Goal: Task Accomplishment & Management: Manage account settings

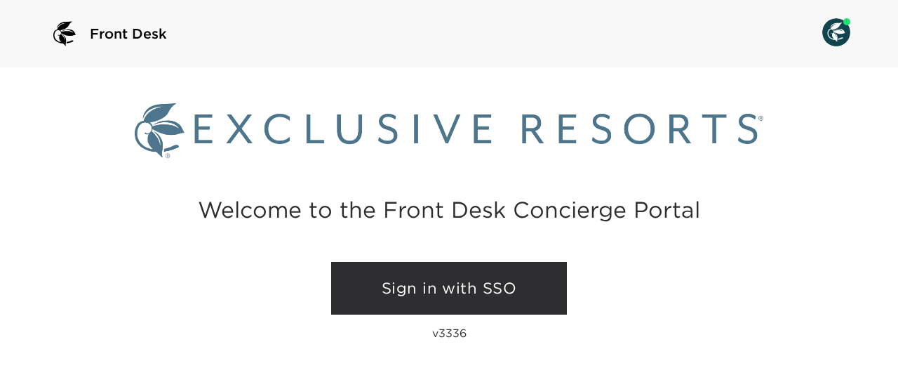
click at [495, 286] on link "Sign in with SSO" at bounding box center [449, 288] width 236 height 53
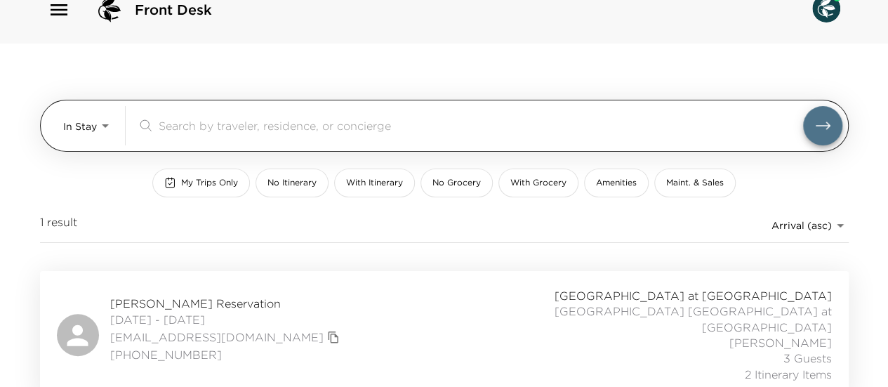
scroll to position [34, 0]
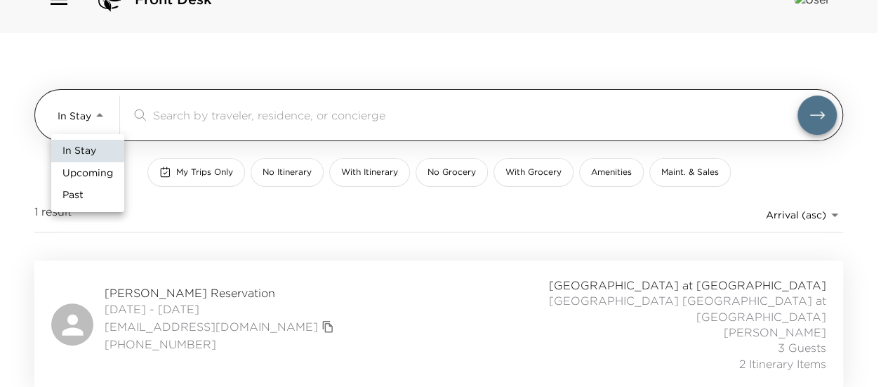
click at [91, 110] on body "Front Desk In Stay In-Stay ​ My Trips Only No Itinerary With Itinerary No Groce…" at bounding box center [444, 159] width 888 height 387
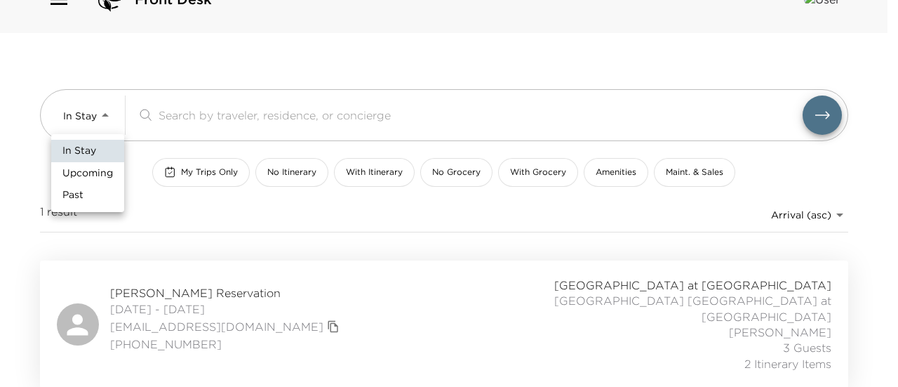
click at [108, 177] on span "Upcoming" at bounding box center [87, 173] width 51 height 14
type input "Upcoming"
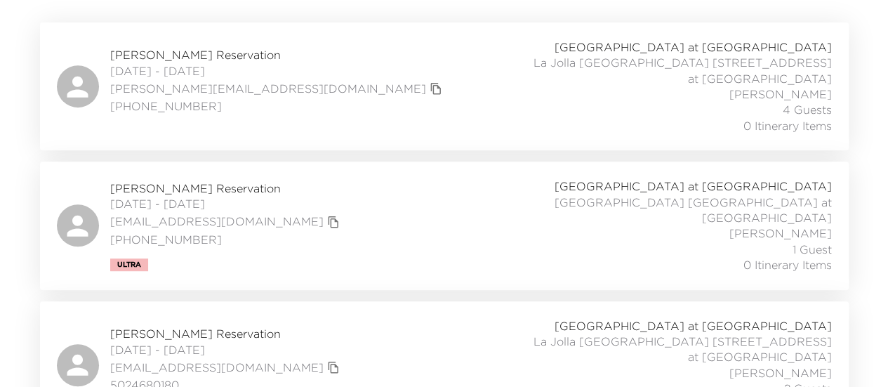
scroll to position [175, 0]
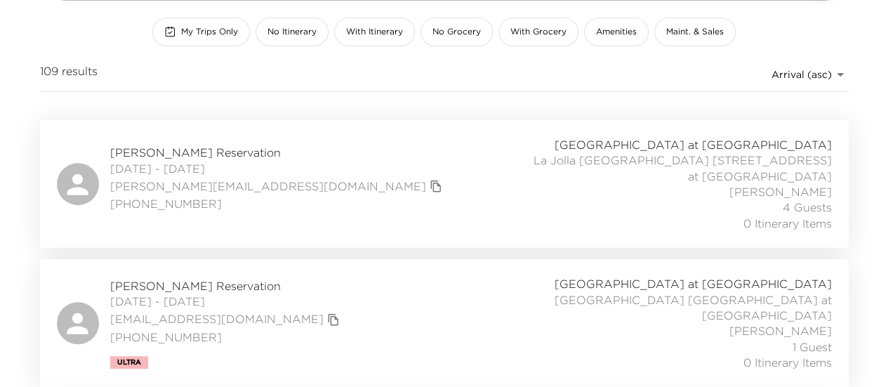
click at [331, 182] on div "Norm Siegel Reservation 10/02/2025 - 10/05/2025 siegel@stuevesiegel.com 816-678…" at bounding box center [444, 184] width 775 height 94
click at [339, 307] on div "Harrison Berger Reservation 10/03/2025 - 10/05/2025 harrisonrberger@gmail.com 5…" at bounding box center [444, 323] width 775 height 94
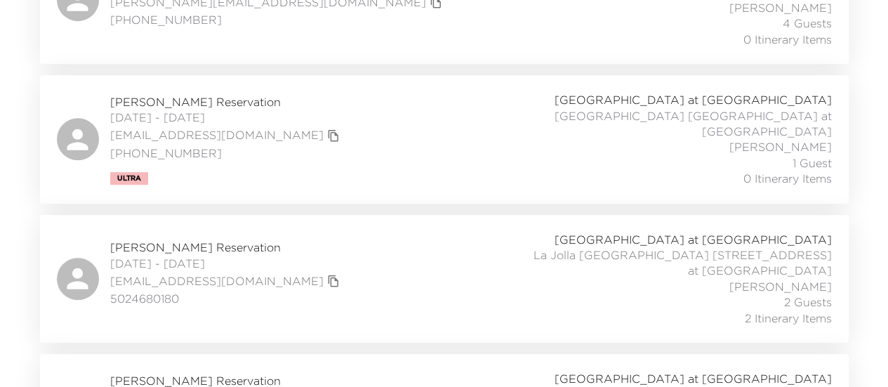
scroll to position [385, 0]
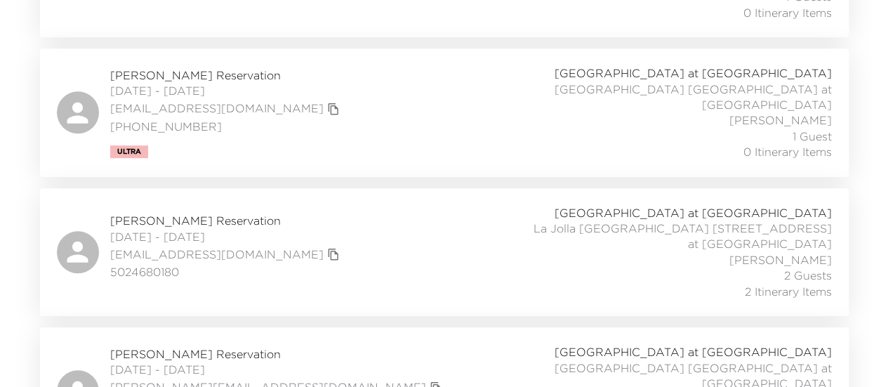
click at [408, 224] on div "Elizabeth Lenihan Reservation 10/06/2025 - 10/13/2025 elizabethlenihan@mac.com …" at bounding box center [444, 252] width 775 height 94
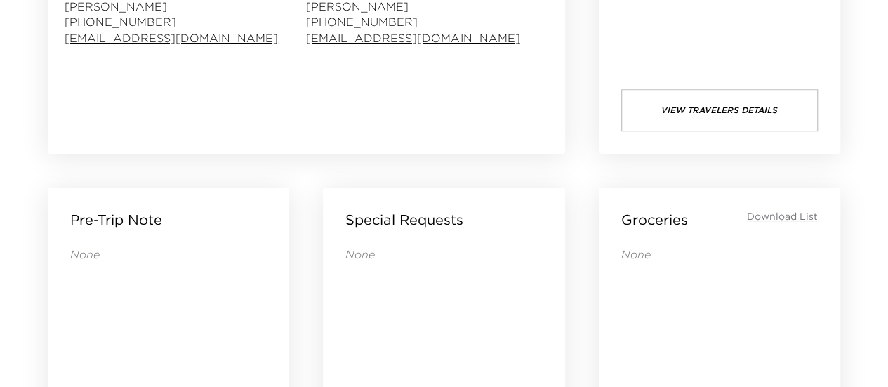
scroll to position [491, 0]
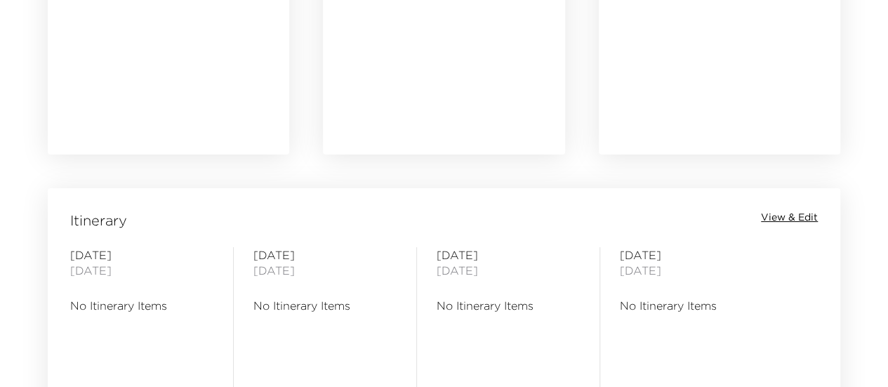
click at [790, 217] on span "View & Edit" at bounding box center [789, 217] width 57 height 14
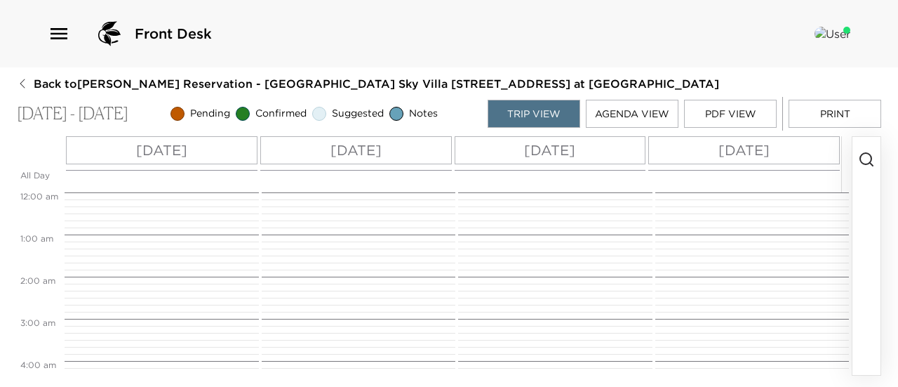
scroll to position [337, 0]
click at [187, 156] on p "Thu 10/02" at bounding box center [161, 150] width 51 height 21
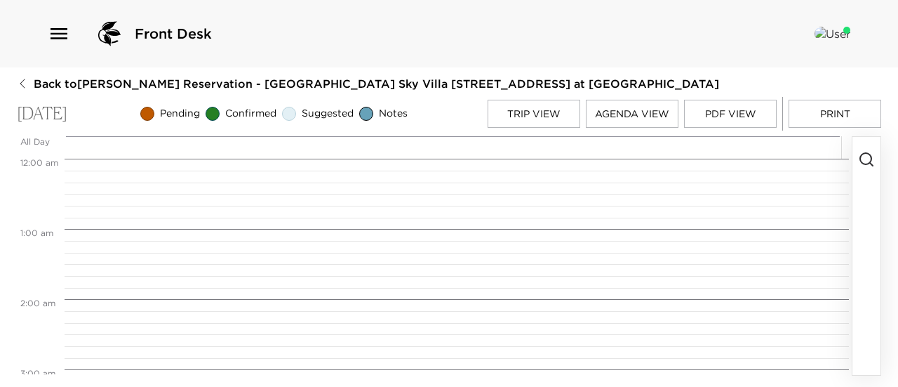
scroll to position [561, 0]
click at [864, 165] on icon "button" at bounding box center [866, 159] width 17 height 17
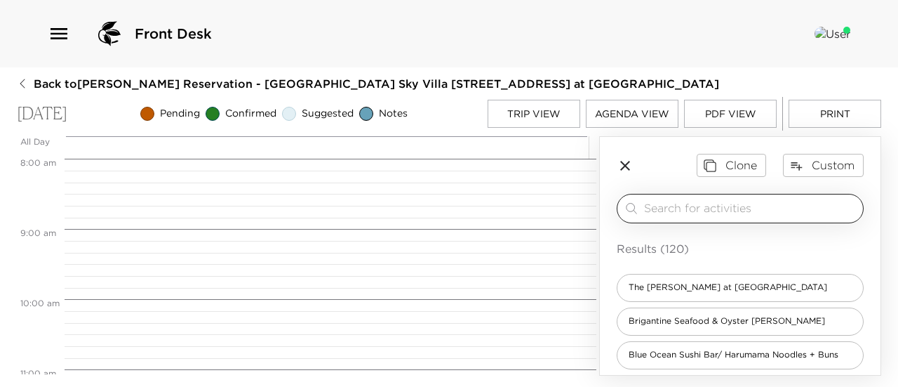
click at [791, 206] on input "search" at bounding box center [750, 208] width 213 height 16
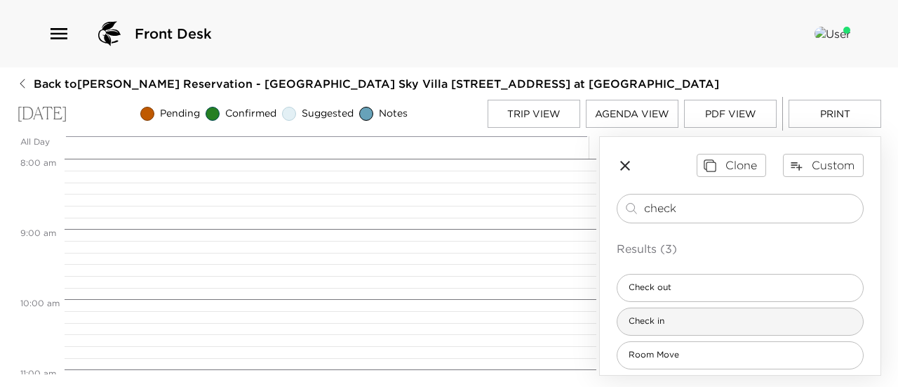
type input "check"
click at [775, 319] on div "Check in" at bounding box center [740, 321] width 247 height 28
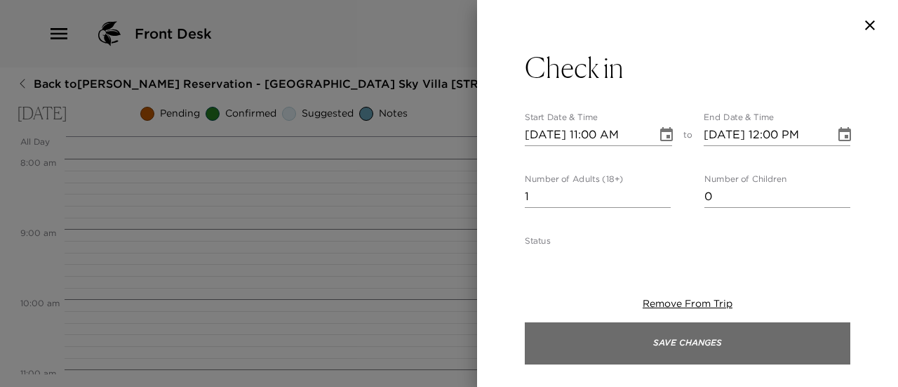
type textarea "Welcome to Playa Grande at La Jolla Shores! Check-in time is at 4:00pm. Andrew …"
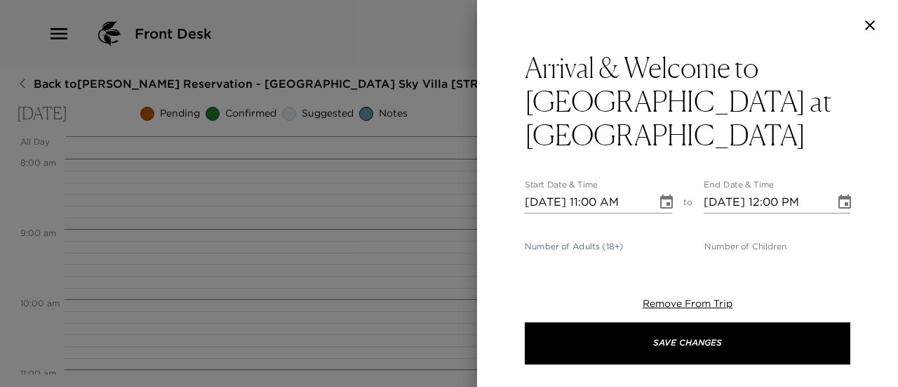
type input "0"
click at [659, 253] on input "0" at bounding box center [598, 264] width 146 height 22
click at [652, 188] on button "Choose date, selected date is Oct 2, 2025" at bounding box center [666, 202] width 28 height 28
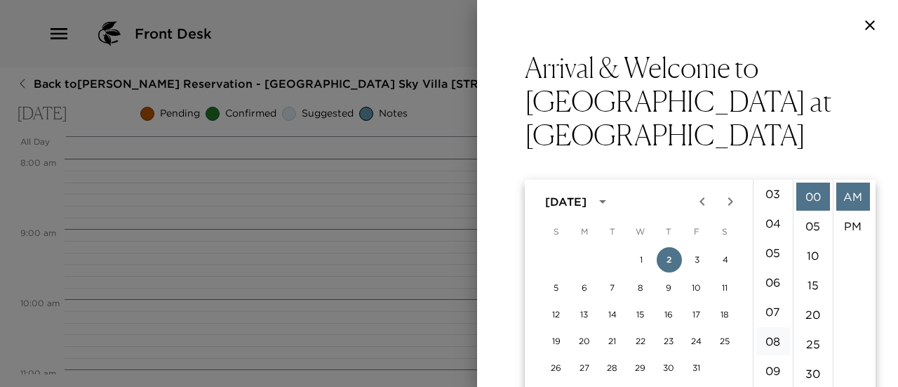
scroll to position [0, 0]
click at [775, 309] on li "04" at bounding box center [773, 314] width 34 height 28
click at [855, 226] on li "PM" at bounding box center [853, 226] width 34 height 28
type input "10/02/2025 04:00 PM"
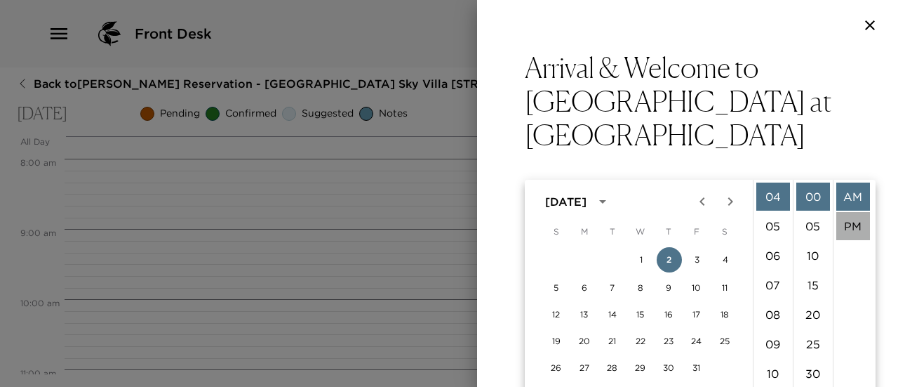
type input "10/02/2025 05:00 PM"
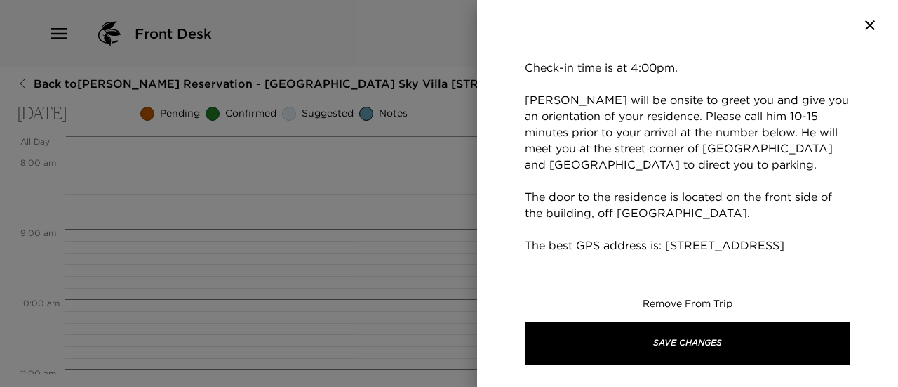
scroll to position [491, 0]
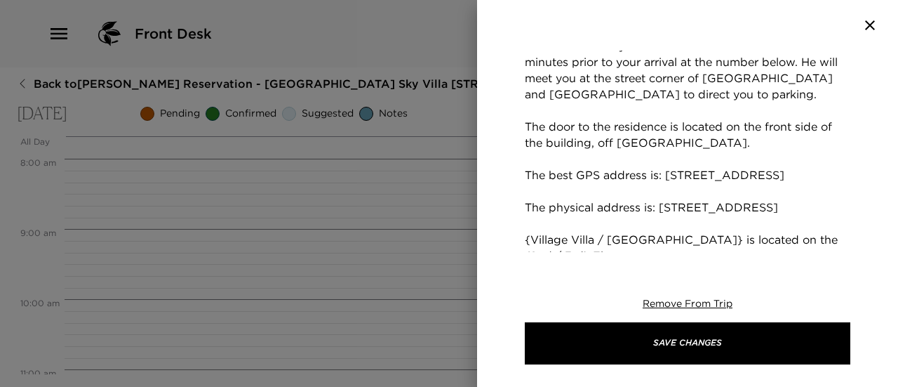
click at [671, 175] on textarea "Welcome to Playa Grande at La Jolla Shores! Check-in time is at 4:00pm. Andrew …" at bounding box center [688, 142] width 326 height 403
drag, startPoint x: 599, startPoint y: 225, endPoint x: 523, endPoint y: 222, distance: 75.8
click at [523, 222] on div "Arrival & Welcome to Playa Grande at La Jolla Shores Start Date & Time 10/02/20…" at bounding box center [687, 151] width 421 height 201
click at [731, 225] on textarea "Welcome to Playa Grande at La Jolla Shores! Check-in time is at 4:00pm. Andrew …" at bounding box center [688, 134] width 326 height 387
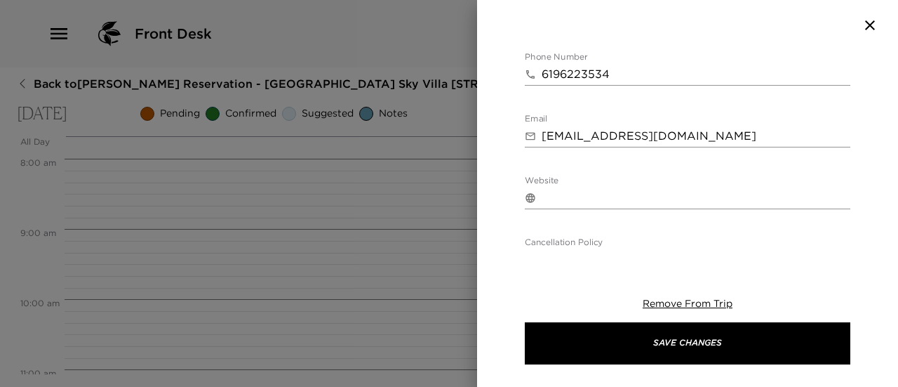
scroll to position [1053, 0]
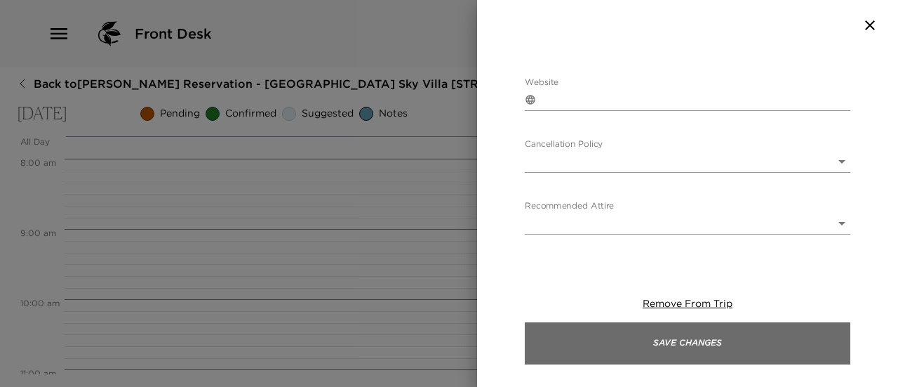
type textarea "Welcome to [GEOGRAPHIC_DATA] at [GEOGRAPHIC_DATA]! Check-in time is at 4:00pm. …"
click at [736, 347] on button "Save Changes" at bounding box center [688, 343] width 326 height 42
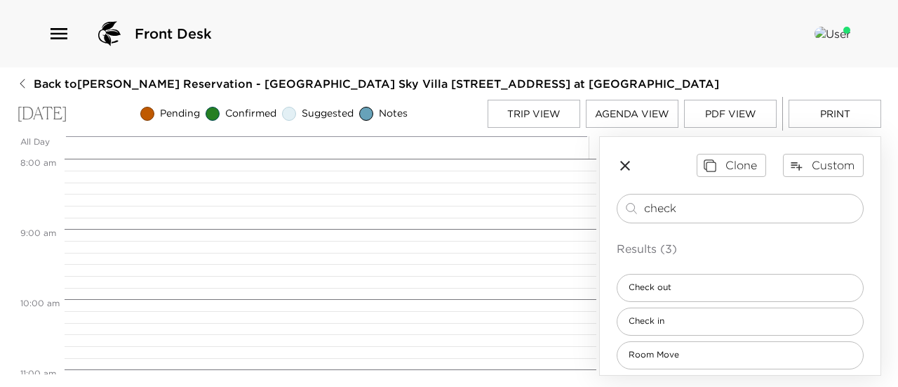
click at [558, 118] on button "Trip View" at bounding box center [534, 114] width 93 height 28
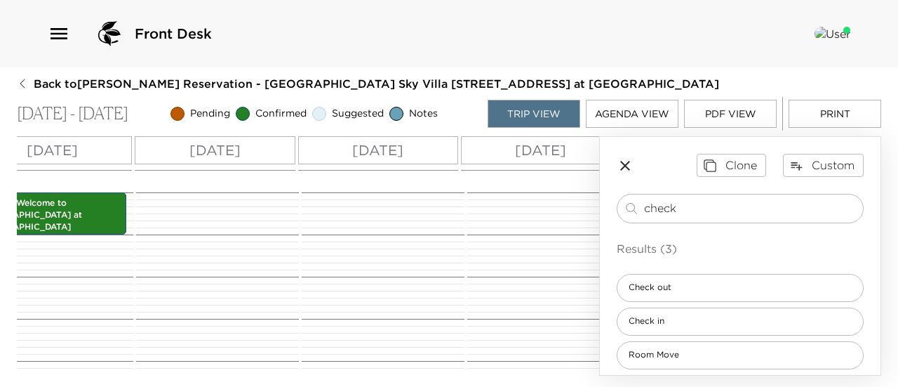
scroll to position [0, 138]
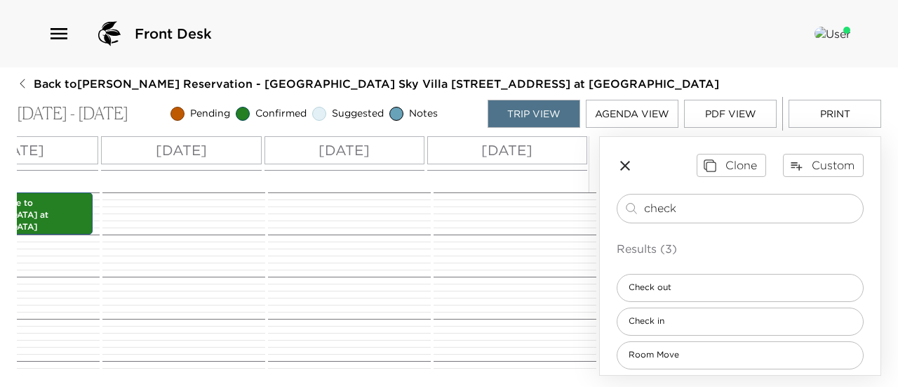
click at [554, 152] on div "Sun 10/05" at bounding box center [507, 150] width 160 height 28
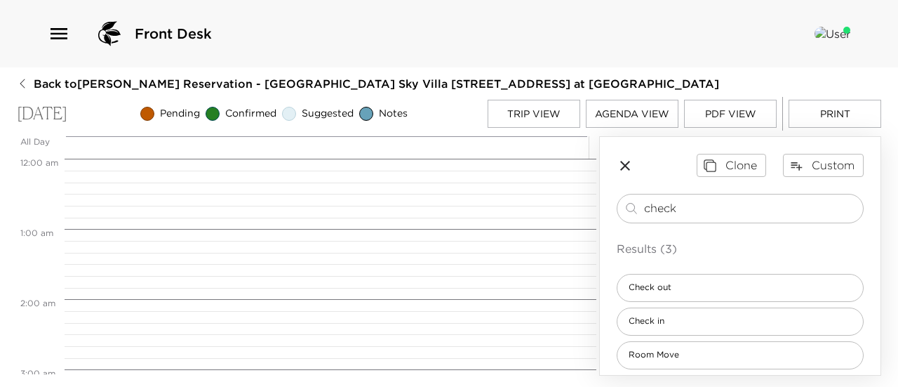
scroll to position [561, 0]
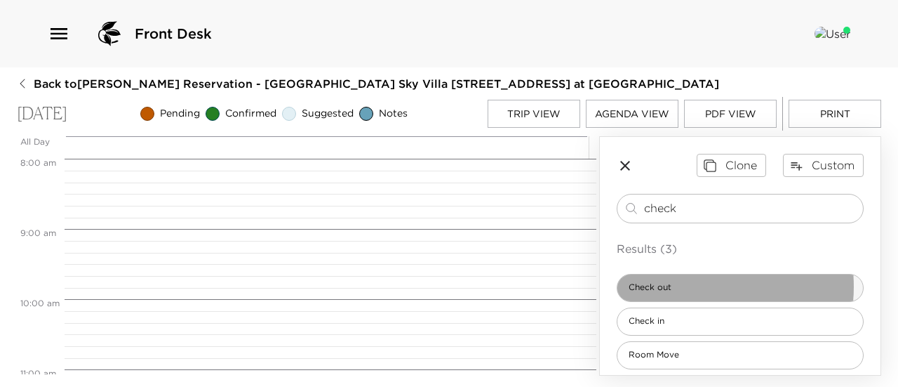
click at [693, 285] on div "Check out" at bounding box center [740, 288] width 247 height 28
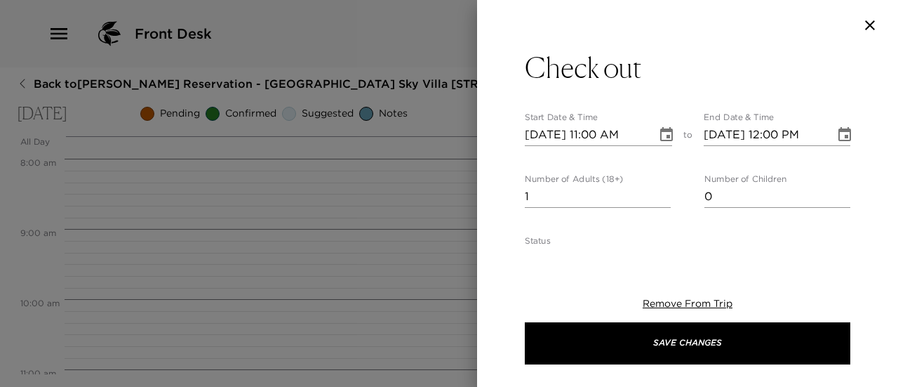
type textarea "Please note that check-out time from your residence is no later than 11:00am. […"
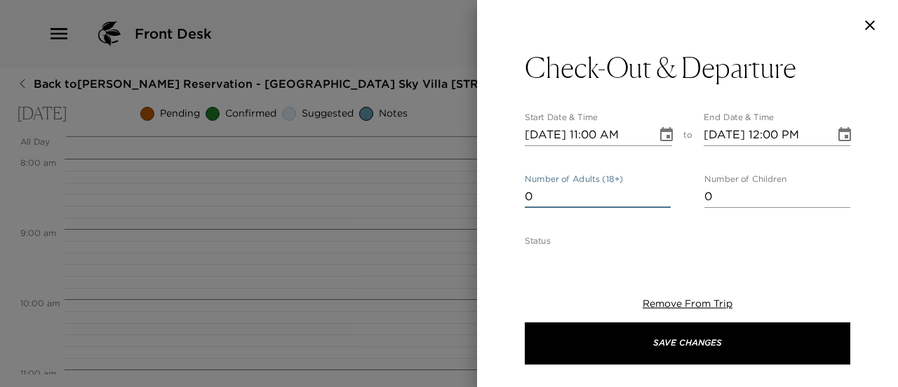
type input "0"
click at [658, 201] on input "0" at bounding box center [598, 196] width 146 height 22
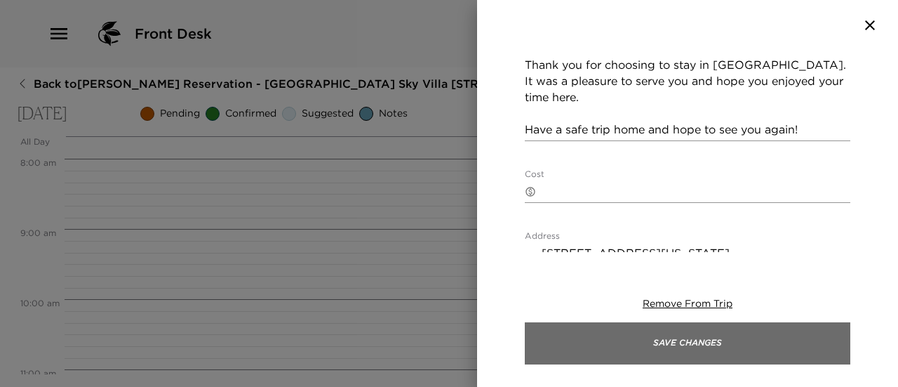
scroll to position [422, 0]
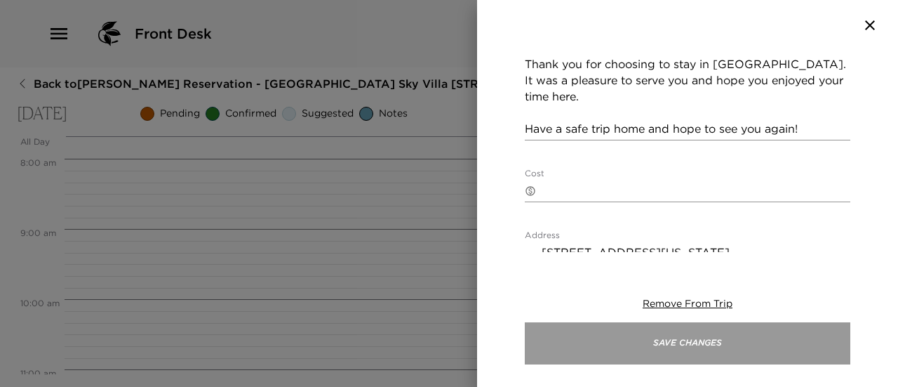
click at [728, 347] on button "Save Changes" at bounding box center [688, 343] width 326 height 42
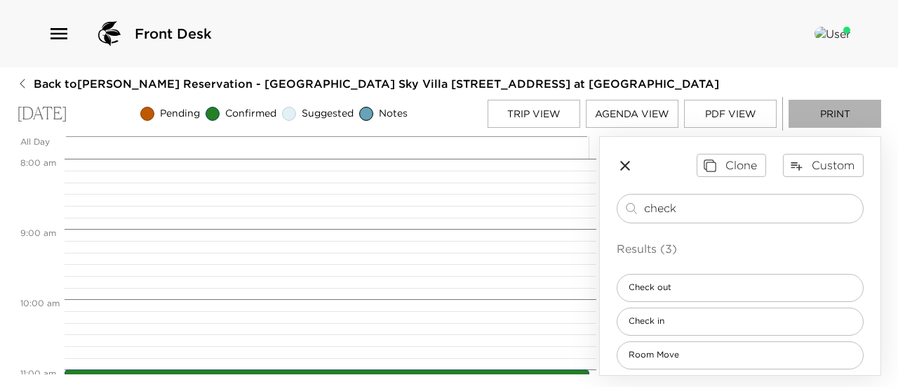
click at [837, 110] on button "Print" at bounding box center [835, 114] width 93 height 28
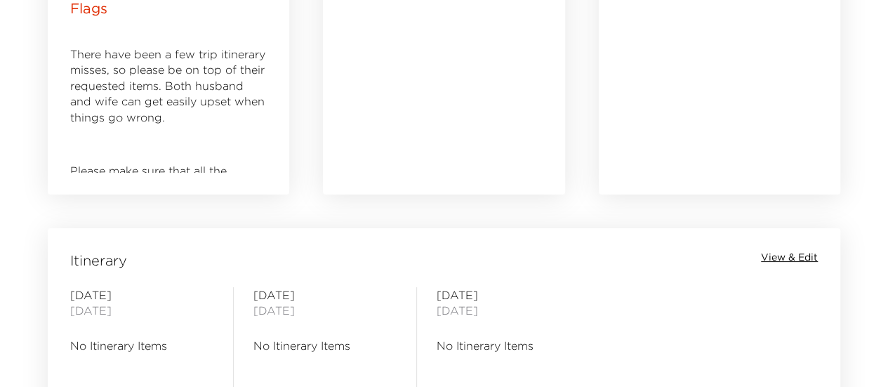
scroll to position [912, 0]
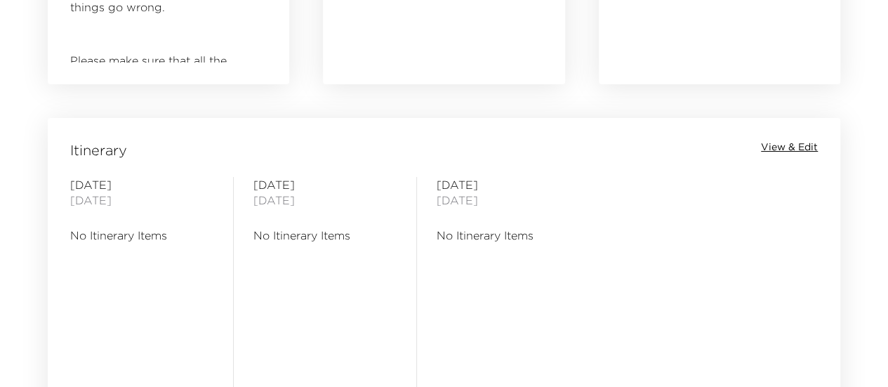
click at [789, 140] on span "View & Edit" at bounding box center [789, 147] width 57 height 14
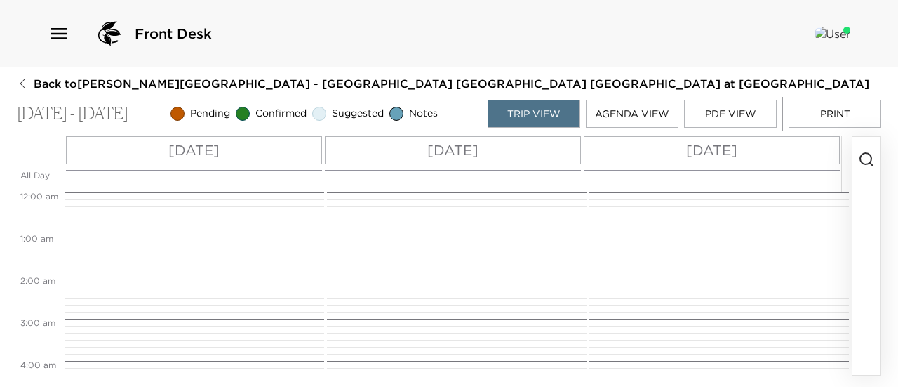
scroll to position [337, 0]
click at [307, 147] on div "Fri 10/03" at bounding box center [194, 150] width 256 height 28
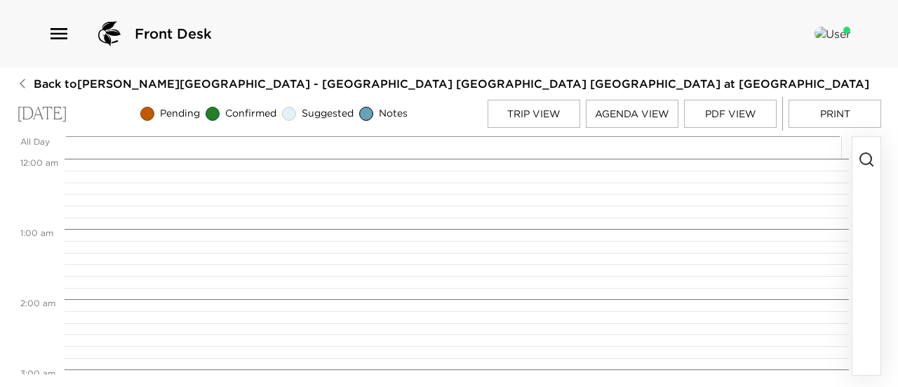
scroll to position [561, 0]
click at [864, 159] on icon "button" at bounding box center [866, 159] width 17 height 17
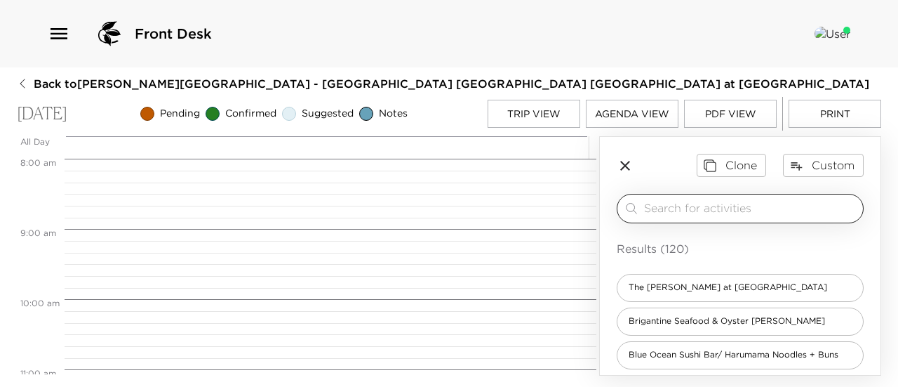
click at [721, 212] on input "search" at bounding box center [750, 208] width 213 height 16
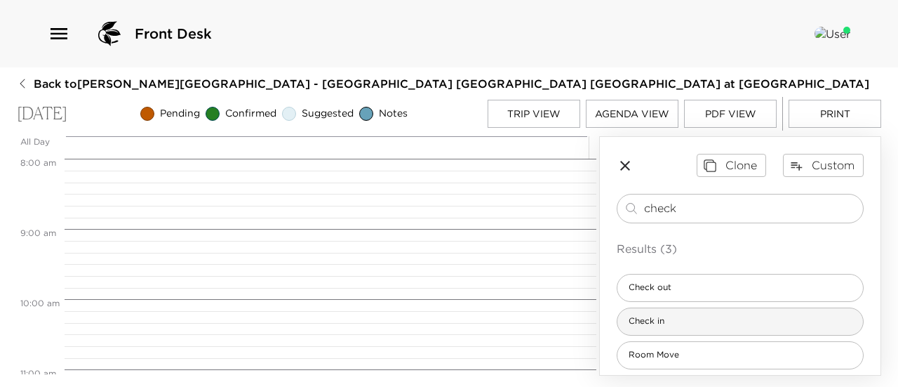
type input "check"
click at [759, 316] on div "Check in" at bounding box center [740, 321] width 247 height 28
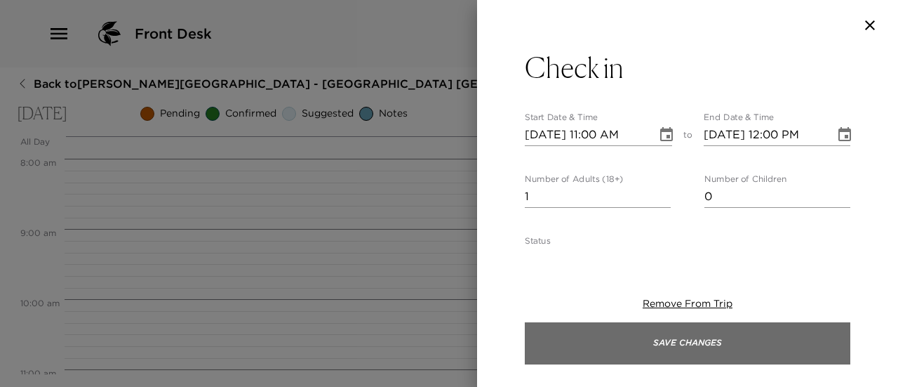
type textarea "Welcome to Playa Grande at La Jolla Shores! Check-in time is at 4:00pm. Andrew …"
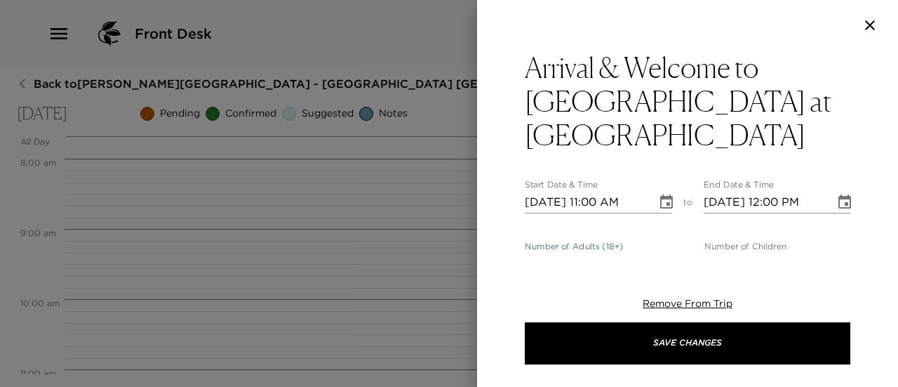
click at [661, 253] on input "1" at bounding box center [598, 264] width 146 height 22
type input "0"
click at [660, 253] on input "0" at bounding box center [598, 264] width 146 height 22
click at [660, 194] on icon "Choose date, selected date is Oct 3, 2025" at bounding box center [666, 201] width 13 height 14
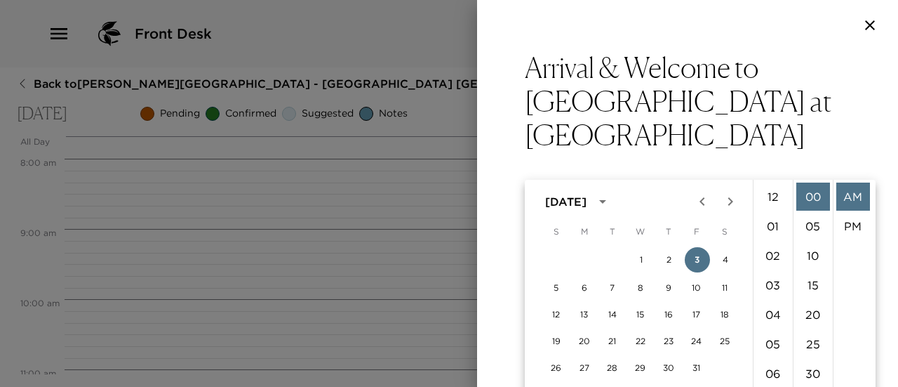
scroll to position [324, 0]
click at [849, 220] on li "PM" at bounding box center [853, 226] width 34 height 28
type input "10/03/2025 11:00 PM"
type input "10/03/2025 12:00 AM"
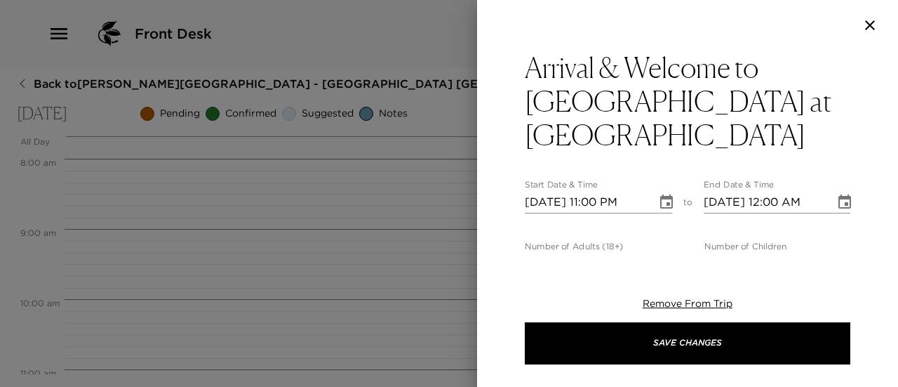
scroll to position [29, 0]
click at [652, 188] on button "Choose date, selected date is Oct 3, 2025" at bounding box center [666, 202] width 28 height 28
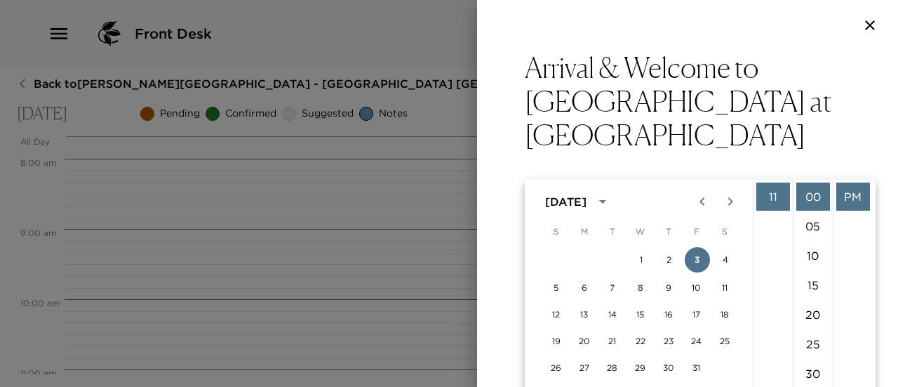
scroll to position [0, 0]
click at [773, 314] on li "04" at bounding box center [773, 314] width 34 height 28
type input "10/03/2025 04:00 PM"
type input "10/03/2025 05:00 PM"
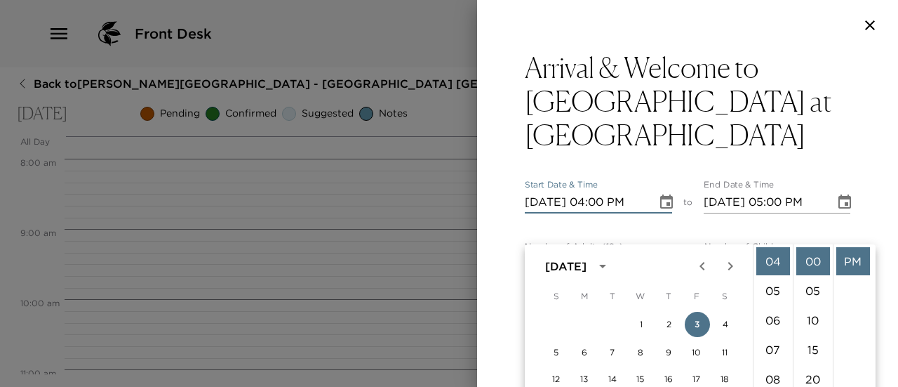
click at [836, 194] on icon "Choose date, selected date is Oct 3, 2025" at bounding box center [844, 202] width 17 height 17
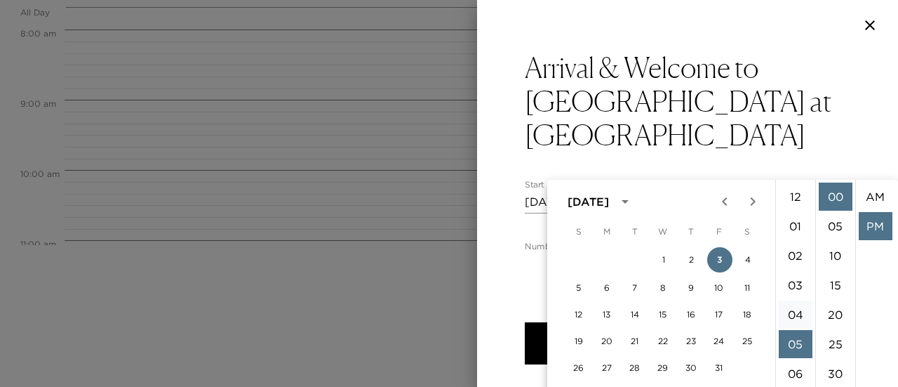
scroll to position [29, 0]
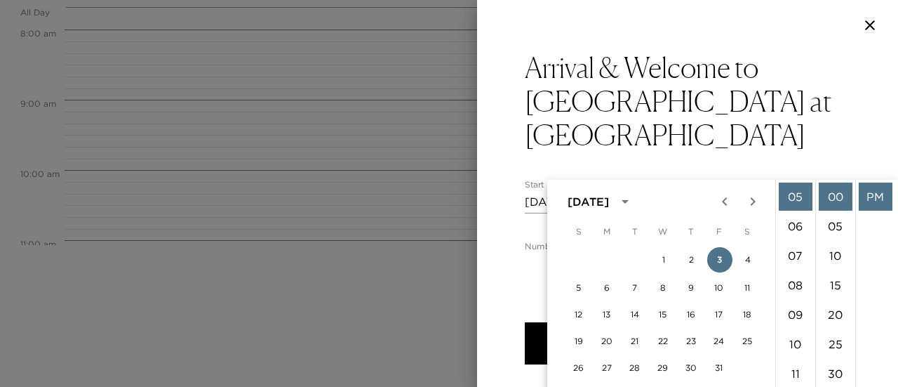
click at [660, 194] on icon "Choose date, selected date is Oct 3, 2025" at bounding box center [666, 202] width 17 height 17
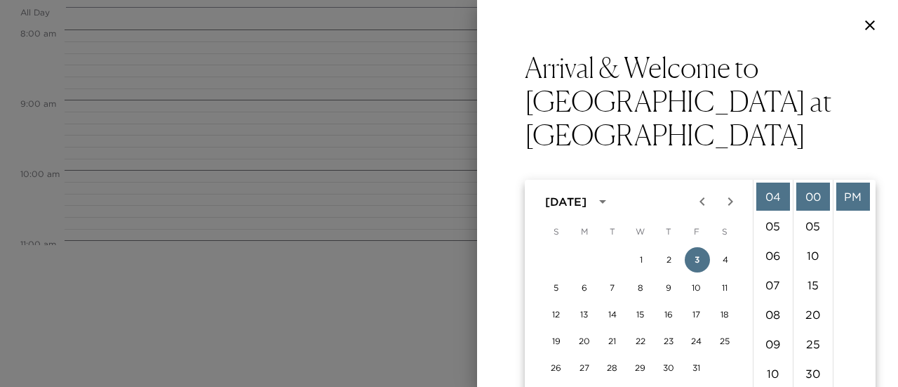
drag, startPoint x: 533, startPoint y: 333, endPoint x: 506, endPoint y: 328, distance: 27.8
click at [530, 333] on div "19 20 21 22 23 24 25" at bounding box center [640, 340] width 225 height 25
click at [504, 328] on div "Arrival & Welcome to Playa Grande at La Jolla Shores Start Date & Time 10/03/20…" at bounding box center [687, 193] width 421 height 387
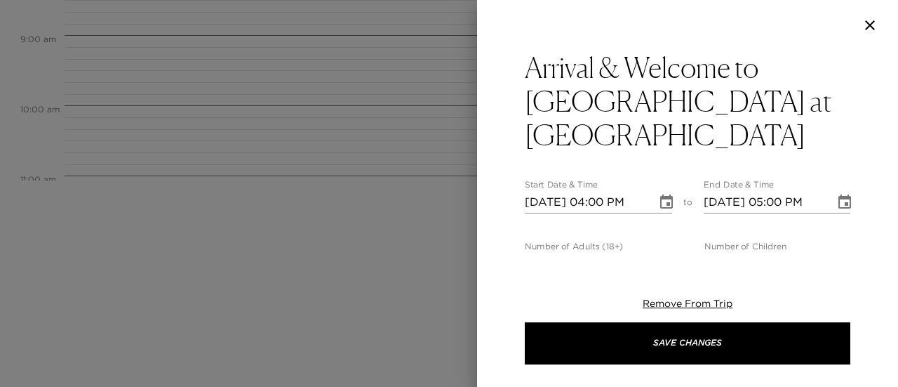
scroll to position [0, 0]
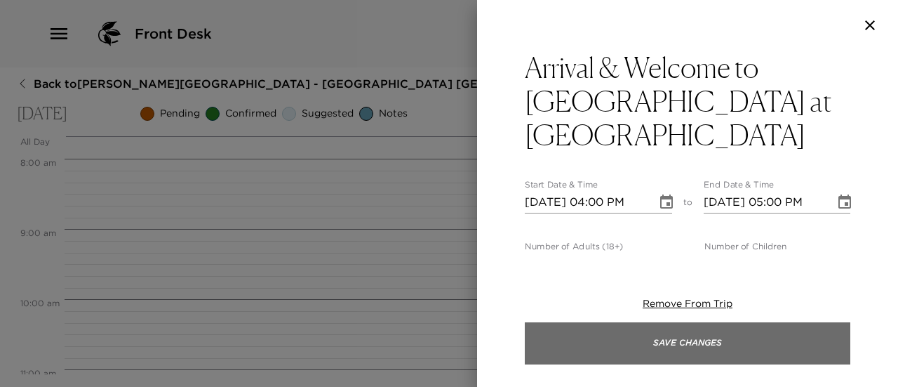
click at [698, 344] on button "Save Changes" at bounding box center [688, 343] width 326 height 42
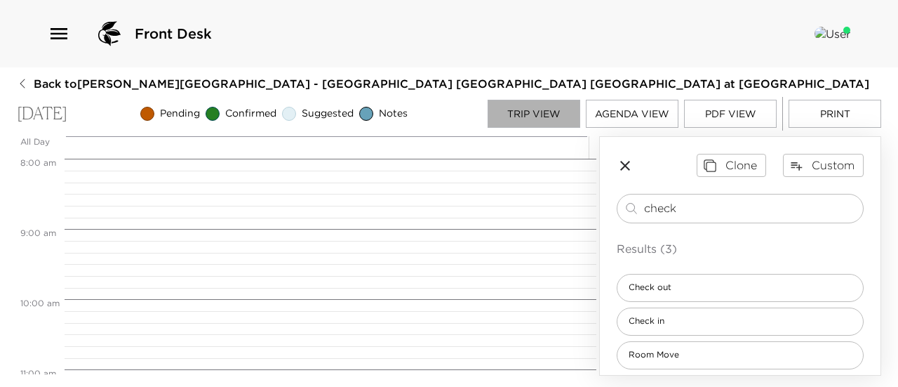
click at [533, 113] on button "Trip View" at bounding box center [534, 114] width 93 height 28
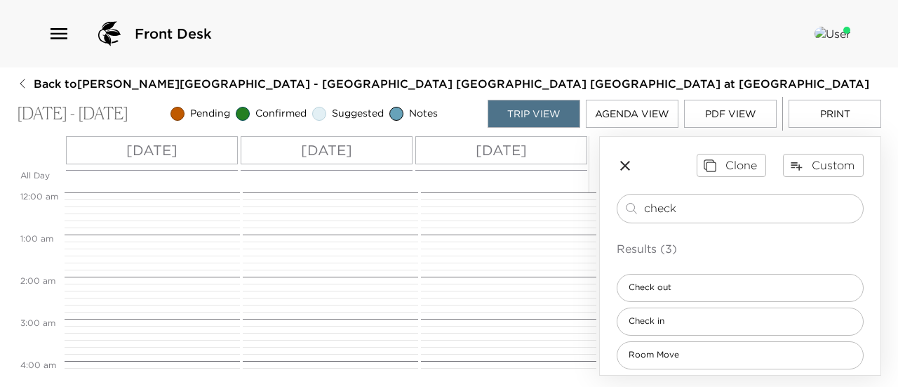
scroll to position [674, 0]
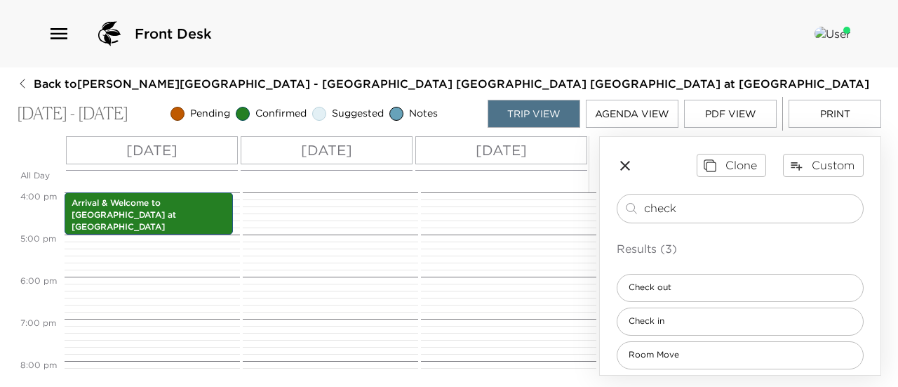
click at [527, 147] on p "Sun 10/05" at bounding box center [501, 150] width 51 height 21
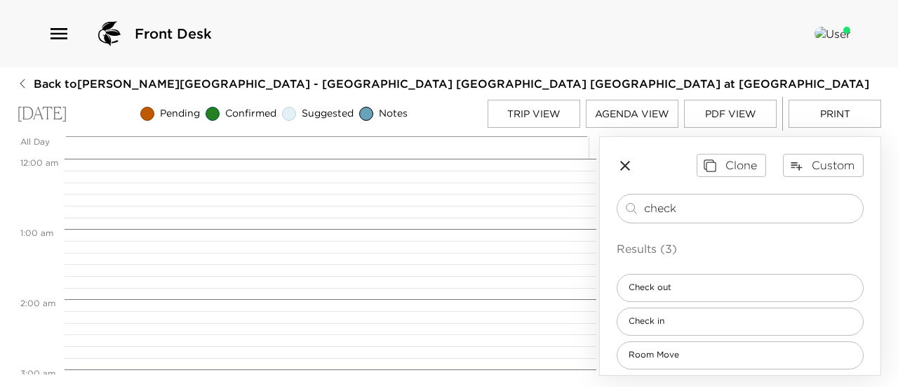
scroll to position [561, 0]
click at [711, 283] on div "Check out" at bounding box center [740, 288] width 247 height 28
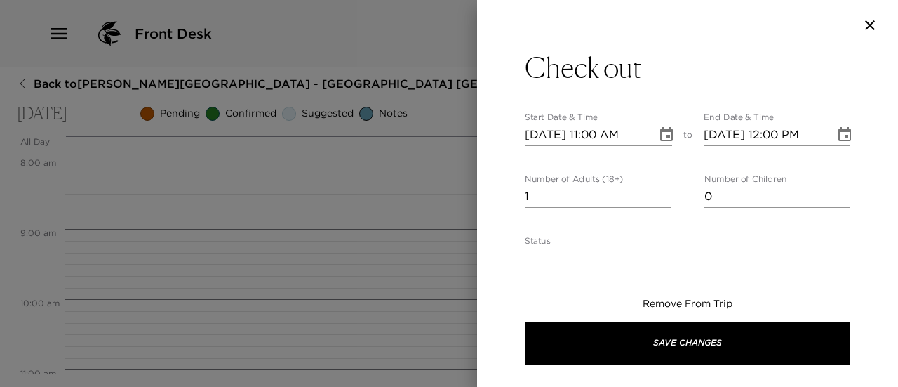
type textarea "Please note that check-out time from your residence is no later than 11:00am. […"
type input "0"
click at [657, 201] on input "0" at bounding box center [598, 196] width 146 height 22
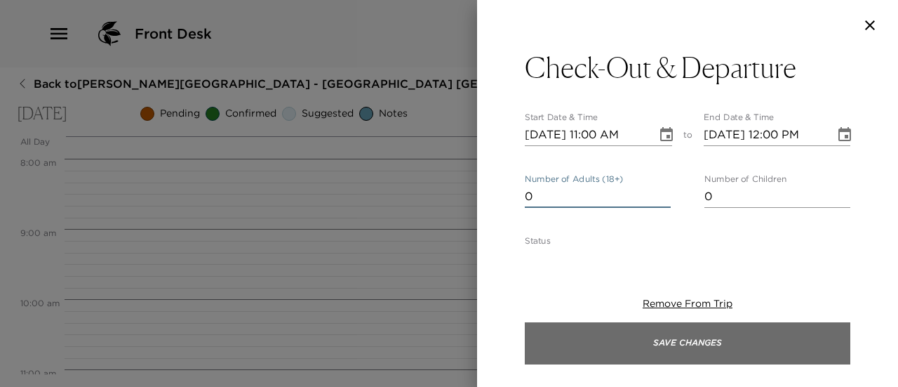
click at [775, 348] on button "Save Changes" at bounding box center [688, 343] width 326 height 42
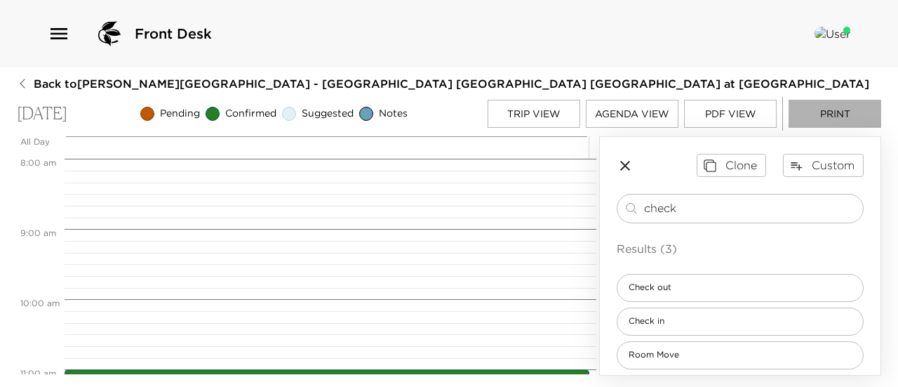
click at [817, 113] on button "Print" at bounding box center [835, 114] width 93 height 28
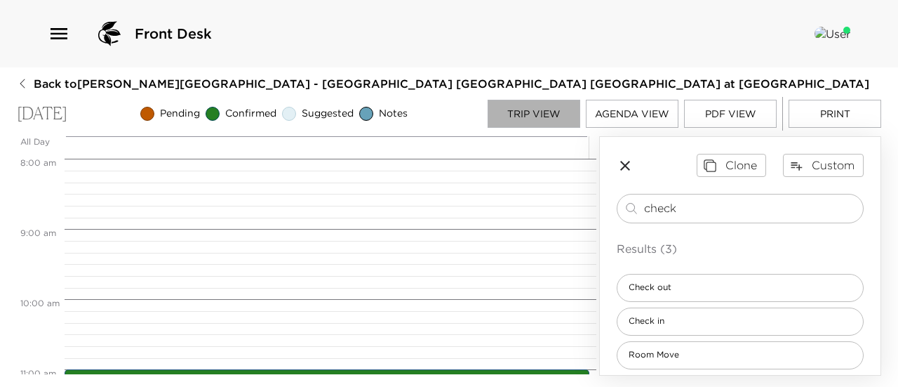
click at [540, 112] on button "Trip View" at bounding box center [534, 114] width 93 height 28
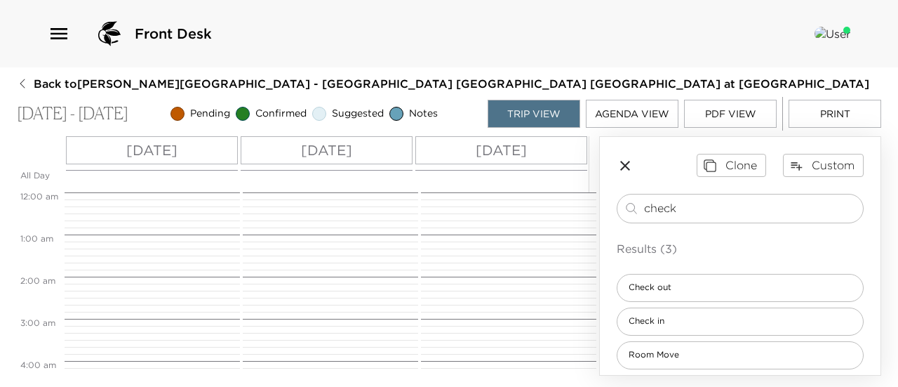
scroll to position [674, 0]
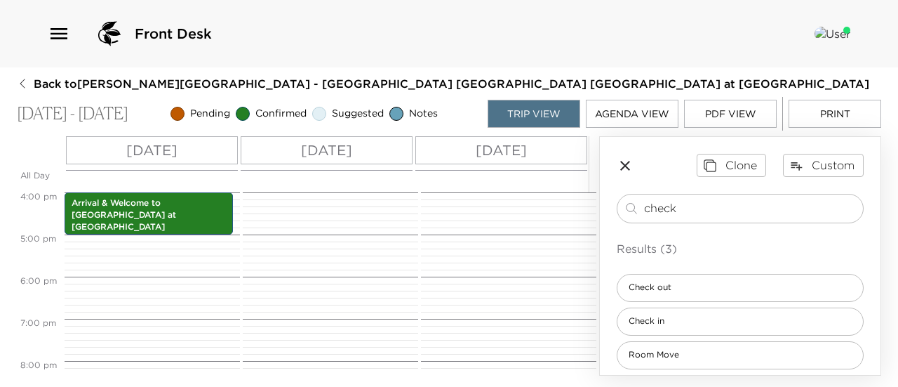
click at [570, 149] on div "Sun 10/05" at bounding box center [501, 150] width 172 height 28
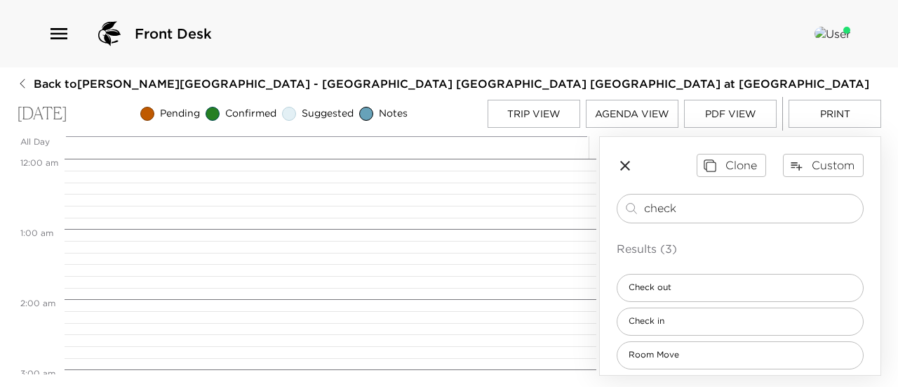
scroll to position [561, 0]
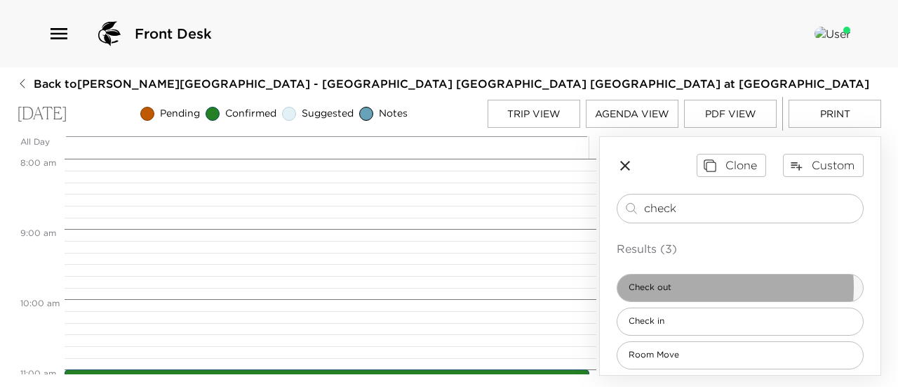
click at [699, 286] on div "Check out" at bounding box center [740, 288] width 247 height 28
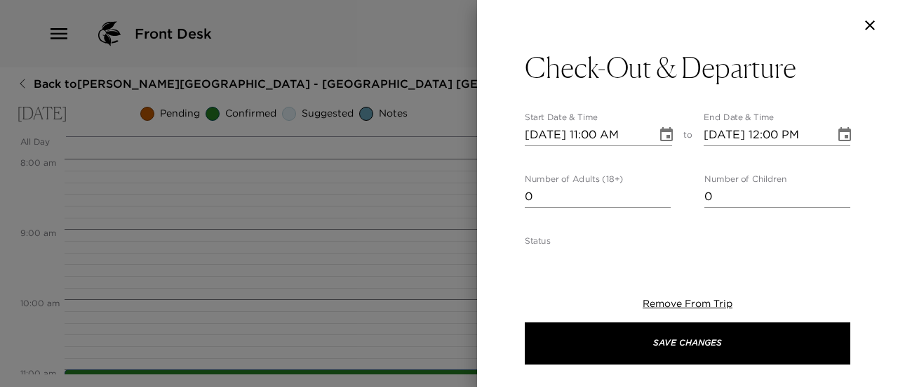
type input "0"
click at [657, 198] on input "0" at bounding box center [598, 196] width 146 height 22
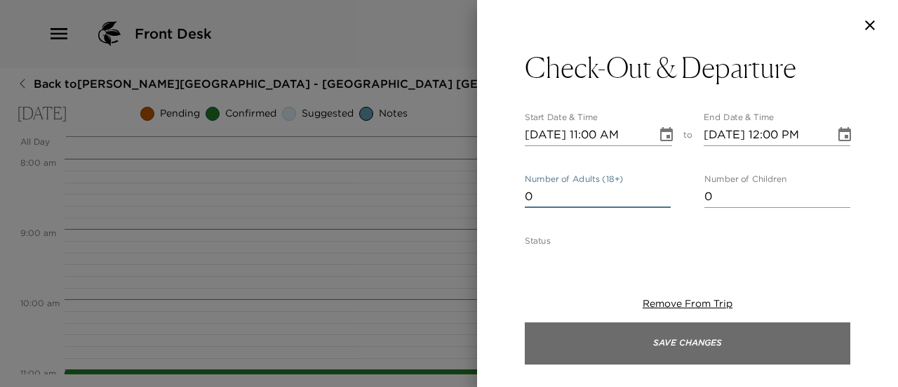
click at [725, 341] on button "Save Changes" at bounding box center [688, 343] width 326 height 42
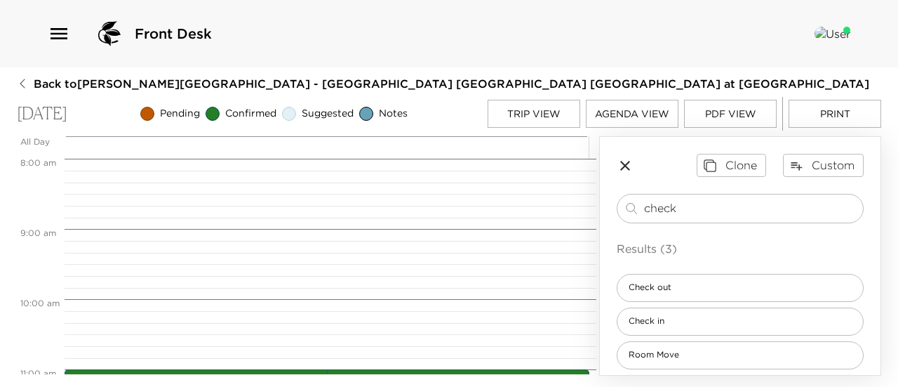
click at [837, 121] on button "Print" at bounding box center [835, 114] width 93 height 28
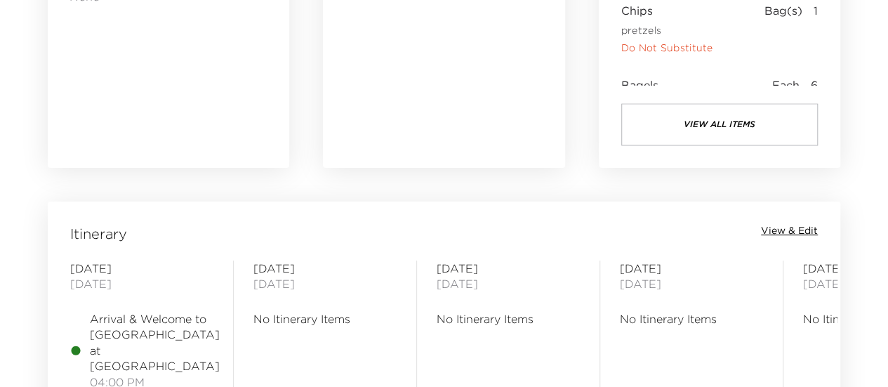
scroll to position [1052, 0]
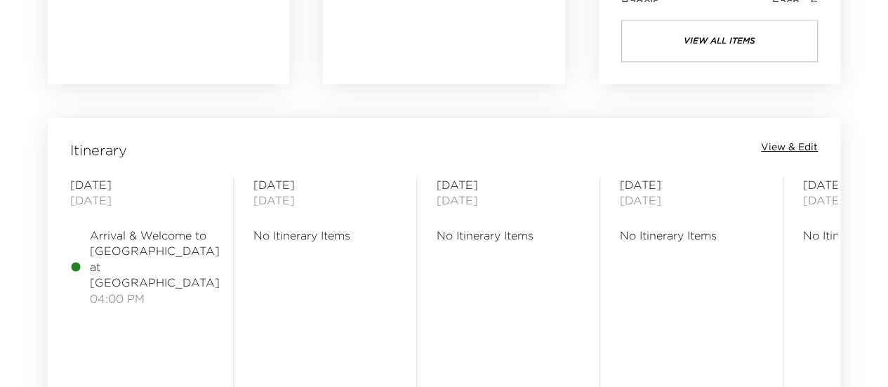
click at [776, 149] on span "View & Edit" at bounding box center [789, 147] width 57 height 14
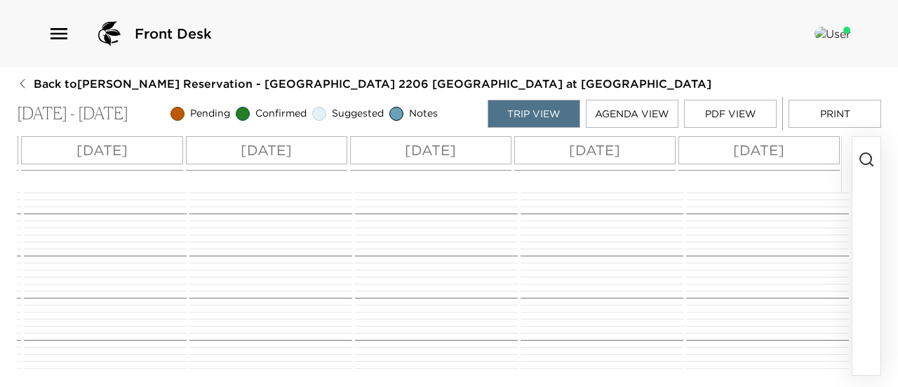
scroll to position [839, 0]
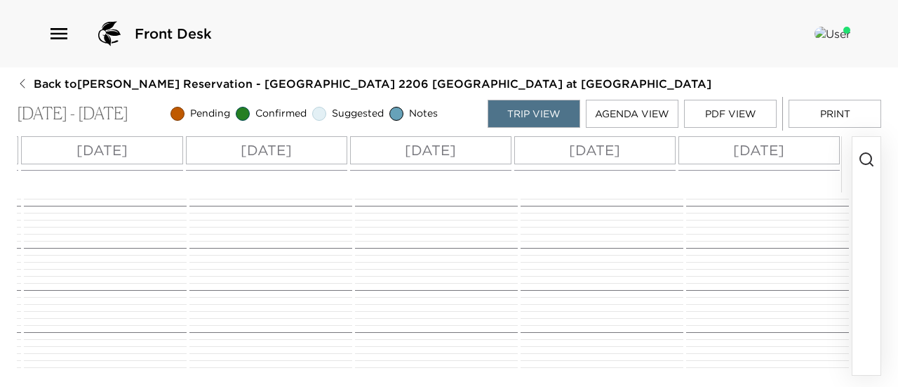
click at [798, 147] on div "[DATE]" at bounding box center [758, 150] width 161 height 28
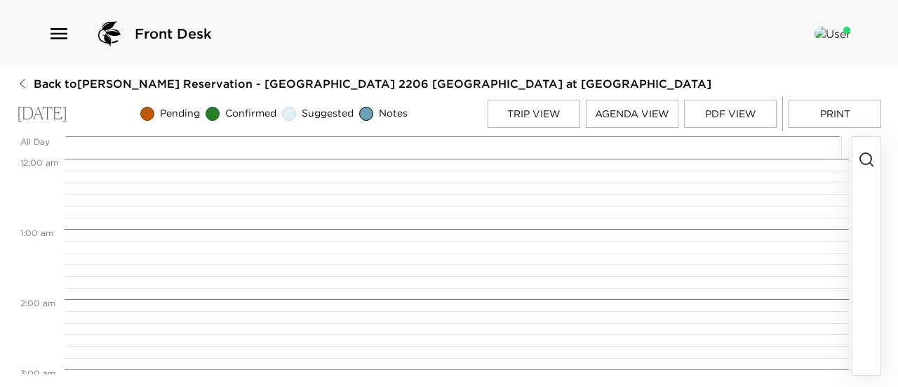
scroll to position [561, 0]
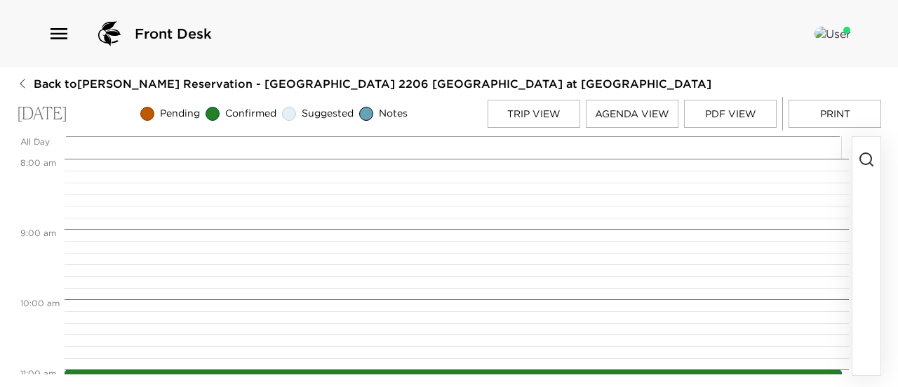
click at [862, 155] on circle "button" at bounding box center [865, 158] width 11 height 11
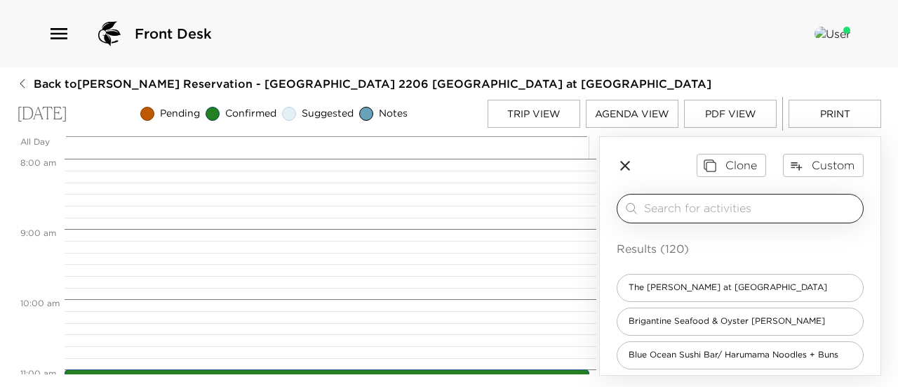
click at [724, 210] on input "search" at bounding box center [750, 208] width 213 height 16
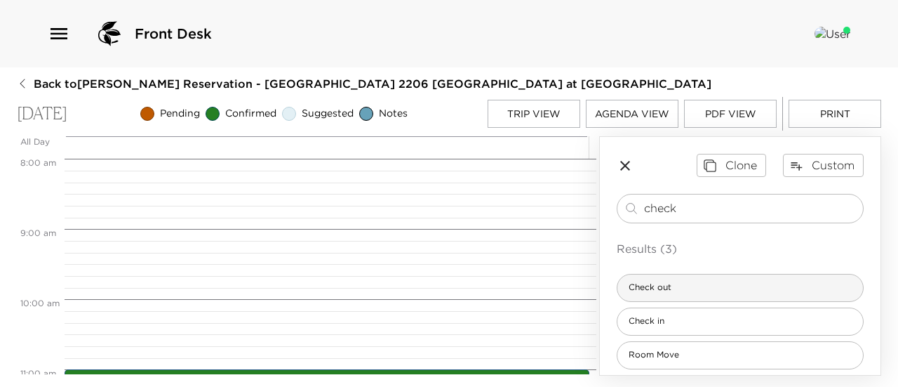
type input "check"
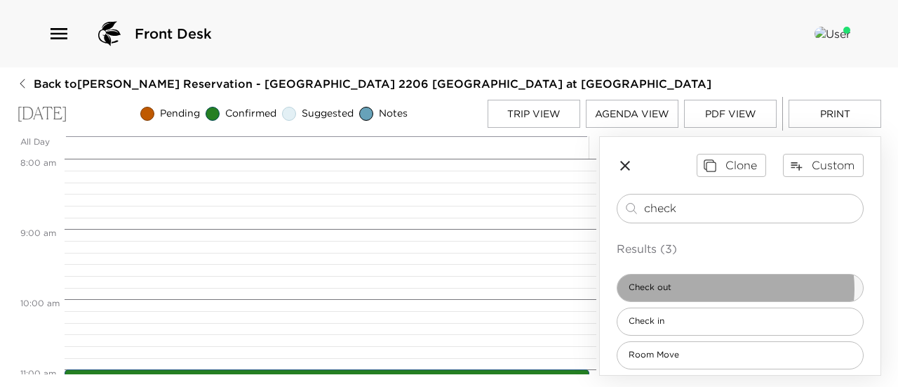
click at [735, 288] on div "Check out" at bounding box center [740, 288] width 247 height 28
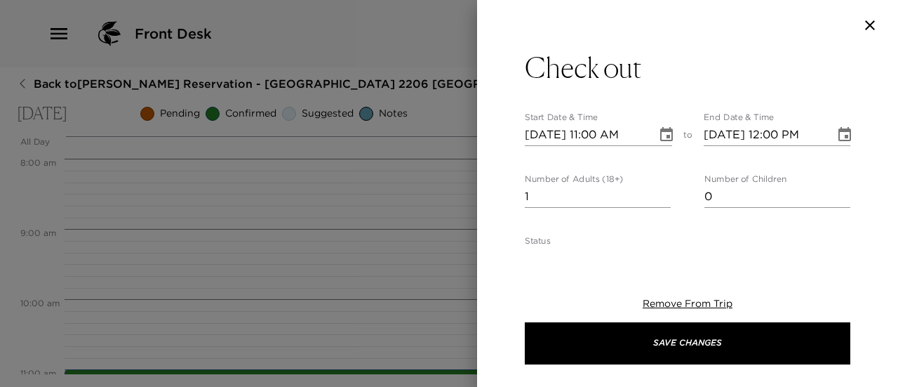
type textarea "Please note that check-out time from your residence is no later than 11:00am. […"
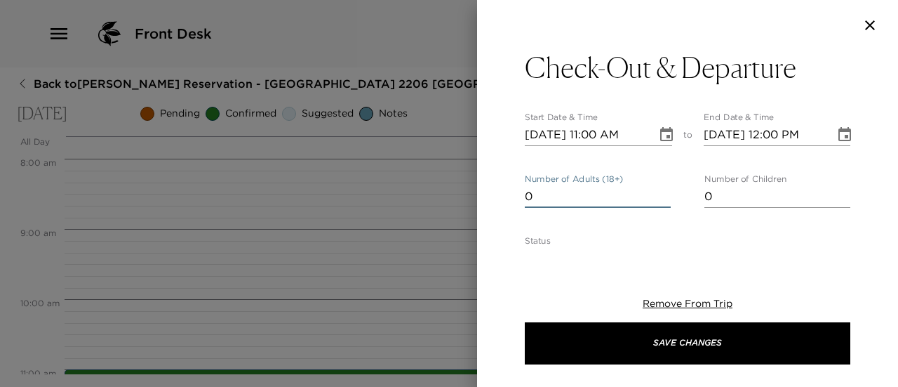
type input "0"
click at [659, 197] on input "0" at bounding box center [598, 196] width 146 height 22
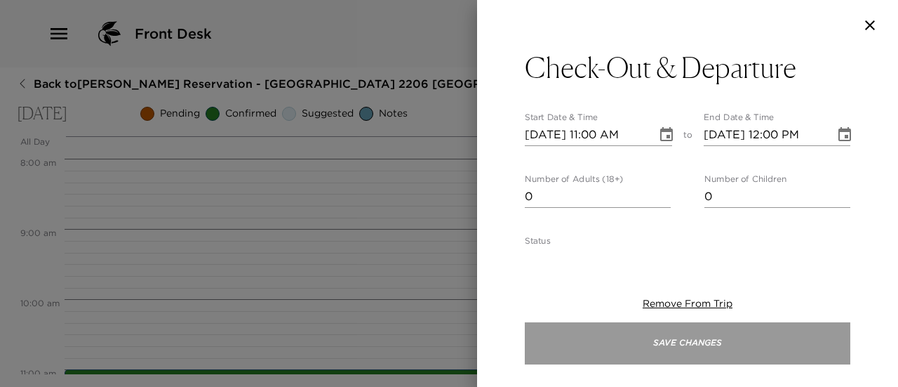
click at [747, 351] on button "Save Changes" at bounding box center [688, 343] width 326 height 42
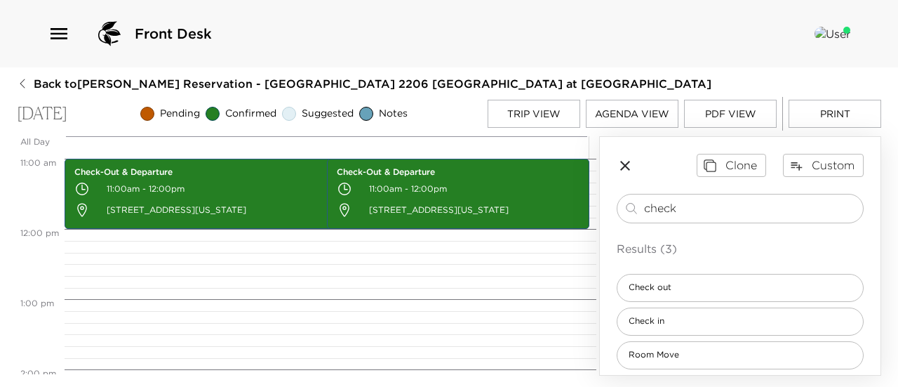
scroll to position [281, 0]
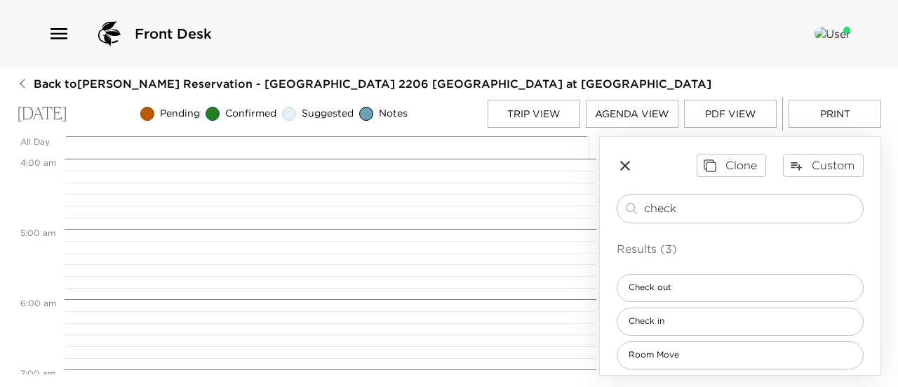
drag, startPoint x: 542, startPoint y: 116, endPoint x: 533, endPoint y: 117, distance: 9.2
click at [543, 116] on button "Trip View" at bounding box center [534, 114] width 93 height 28
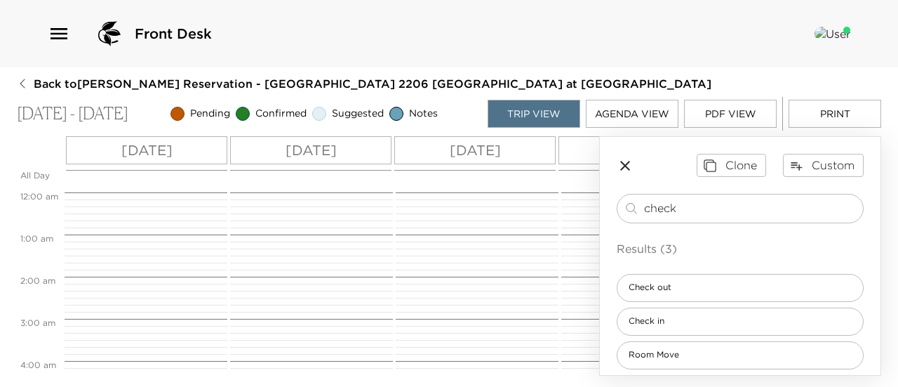
scroll to position [674, 0]
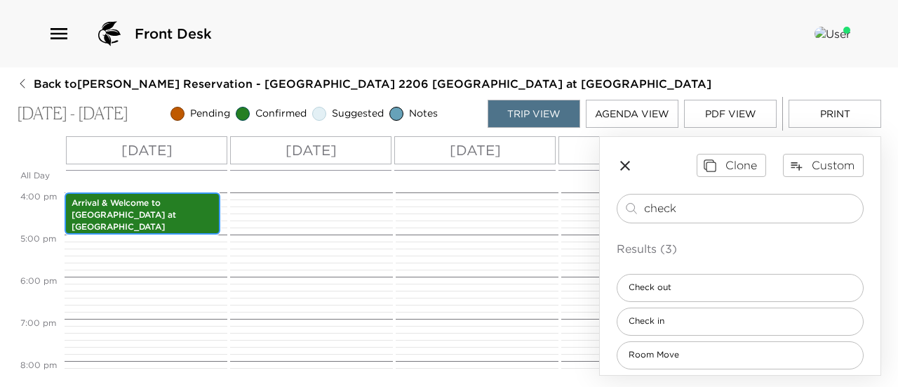
click at [157, 214] on div "Arrival & Welcome to [GEOGRAPHIC_DATA] at [GEOGRAPHIC_DATA] 4:00pm - 5:00pm" at bounding box center [144, 24] width 159 height 1010
click at [162, 215] on p "Arrival & Welcome to [GEOGRAPHIC_DATA] at [GEOGRAPHIC_DATA]" at bounding box center [143, 214] width 142 height 35
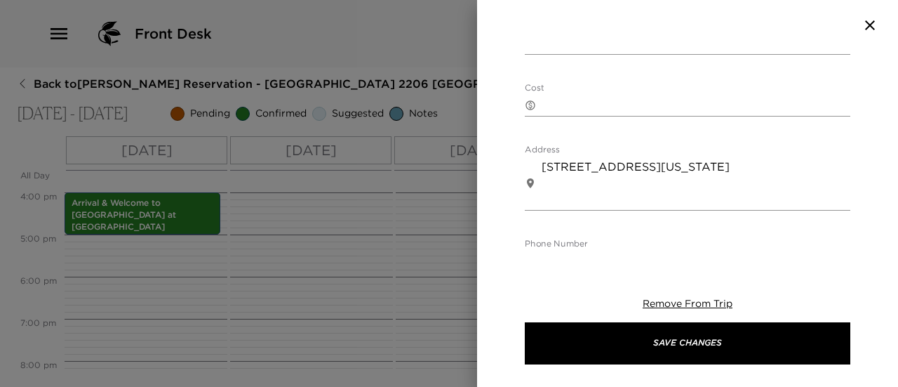
scroll to position [772, 0]
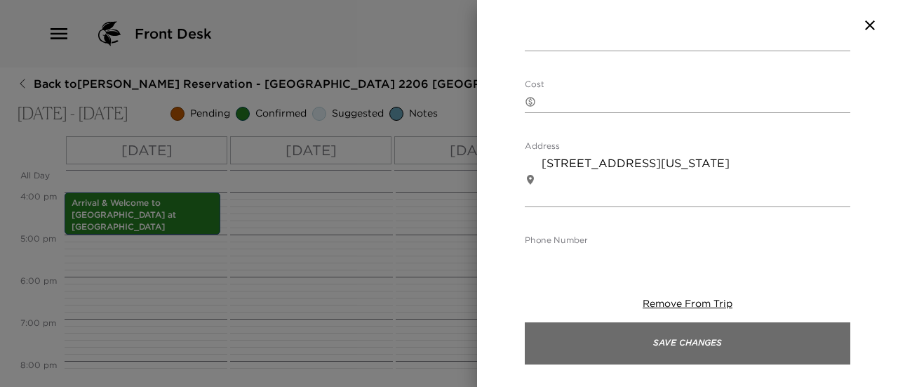
click at [716, 333] on button "Save Changes" at bounding box center [688, 343] width 326 height 42
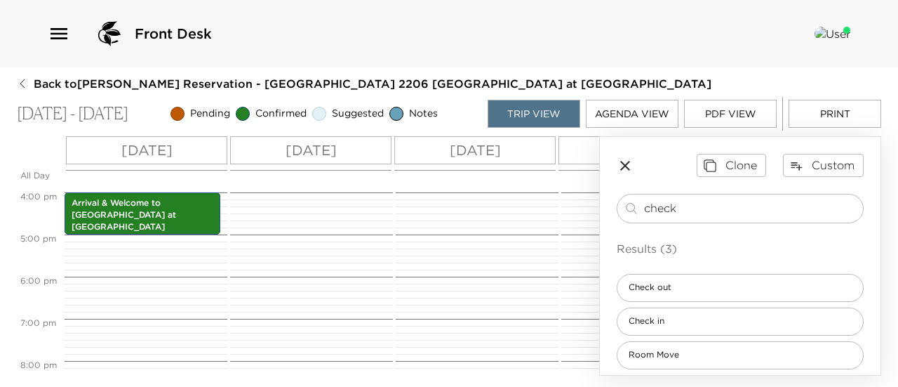
click at [808, 119] on button "Print" at bounding box center [835, 114] width 93 height 28
click at [624, 163] on icon "button" at bounding box center [625, 166] width 10 height 10
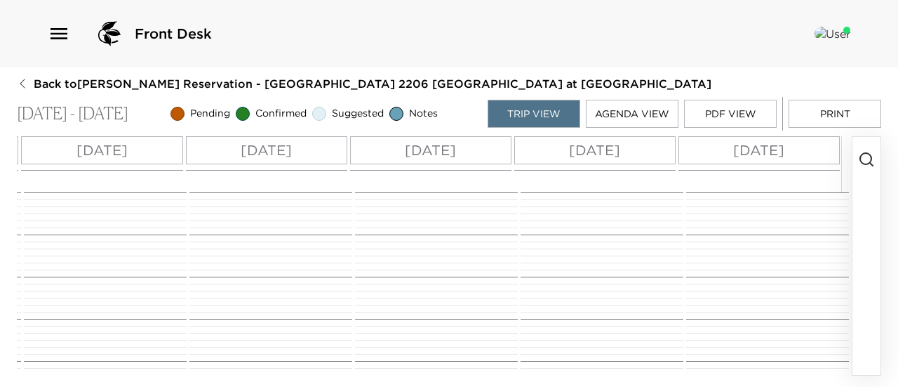
scroll to position [351, 0]
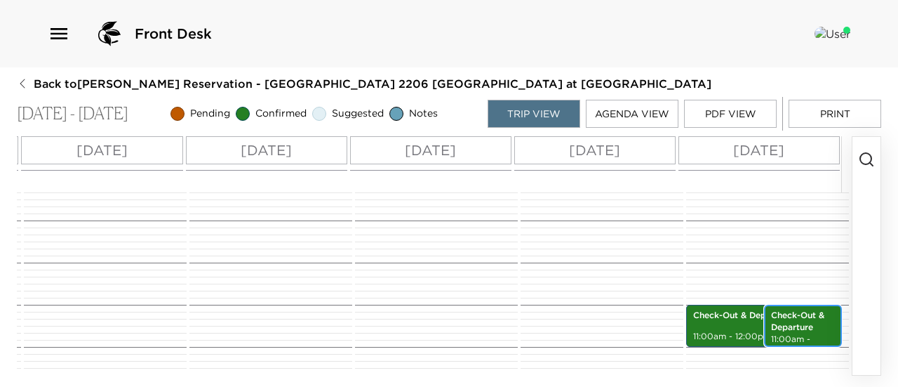
click at [793, 324] on p "Check-Out & Departure" at bounding box center [803, 321] width 64 height 24
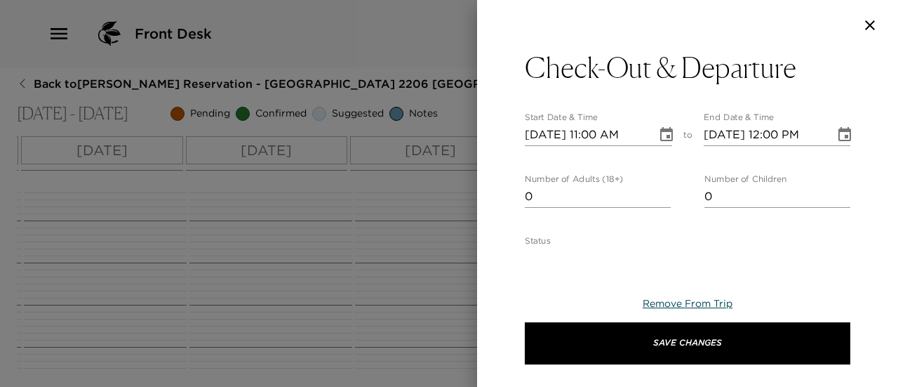
click at [699, 303] on span "Remove From Trip" at bounding box center [688, 303] width 90 height 13
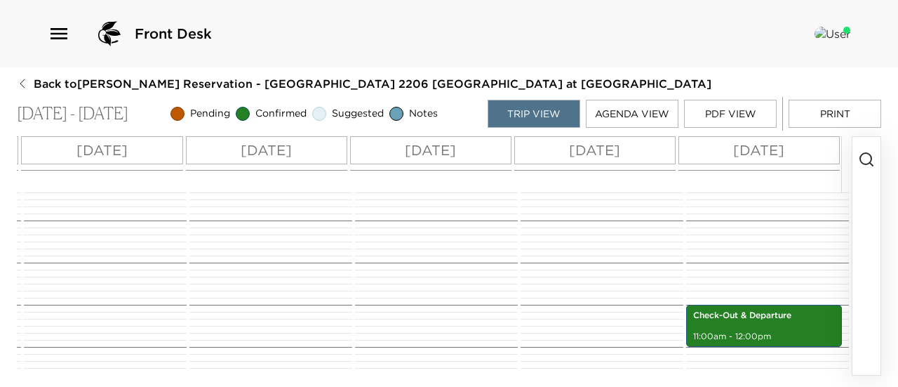
click at [826, 111] on button "Print" at bounding box center [835, 114] width 93 height 28
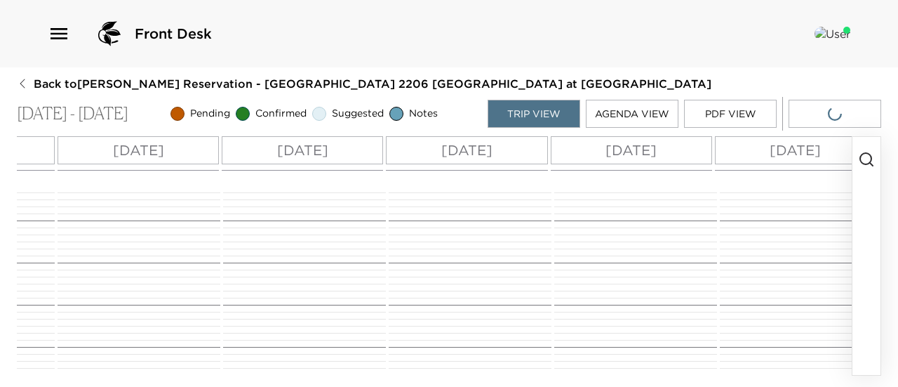
scroll to position [0, 0]
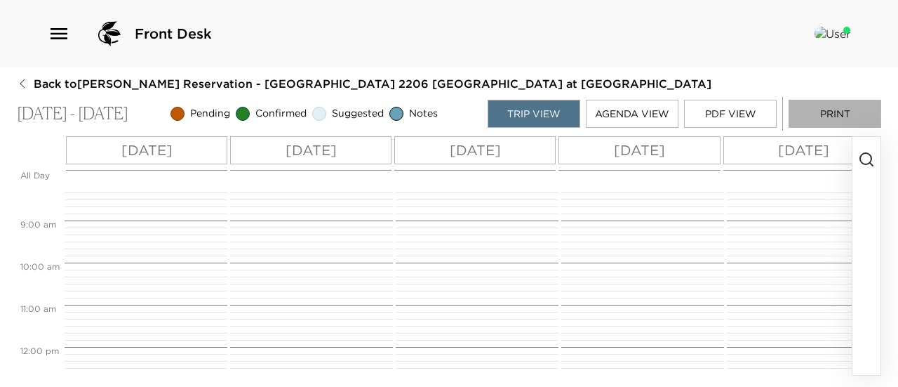
click at [822, 120] on button "Print" at bounding box center [835, 114] width 93 height 28
click at [770, 41] on div "Front Desk" at bounding box center [449, 34] width 803 height 34
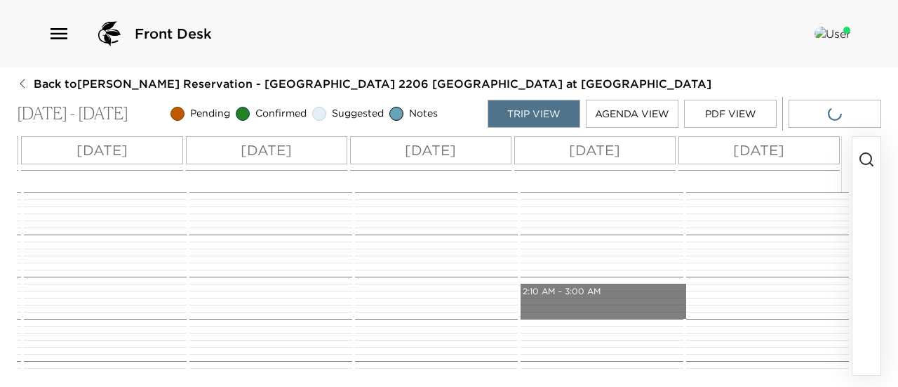
drag, startPoint x: 497, startPoint y: 227, endPoint x: 616, endPoint y: 316, distance: 149.3
